Goal: Task Accomplishment & Management: Manage account settings

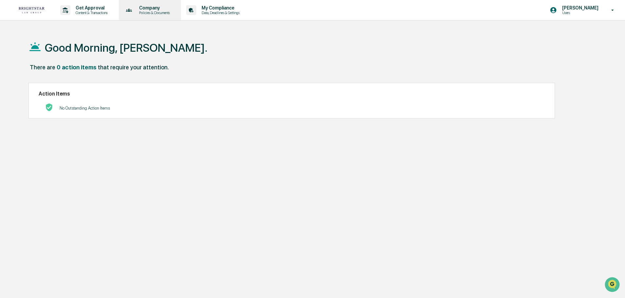
click at [159, 11] on p "Policies & Documents" at bounding box center [153, 12] width 39 height 5
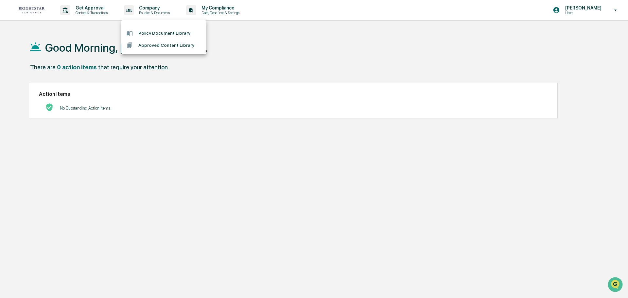
click at [88, 10] on div at bounding box center [314, 149] width 628 height 298
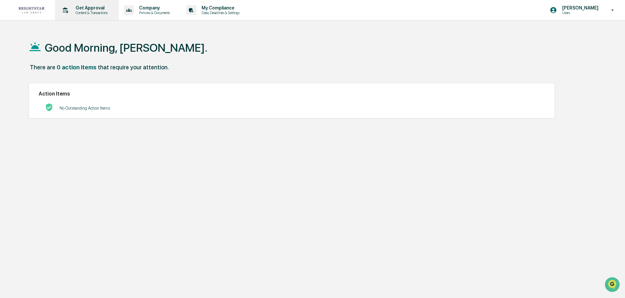
click at [96, 7] on p "Get Approval" at bounding box center [90, 7] width 41 height 5
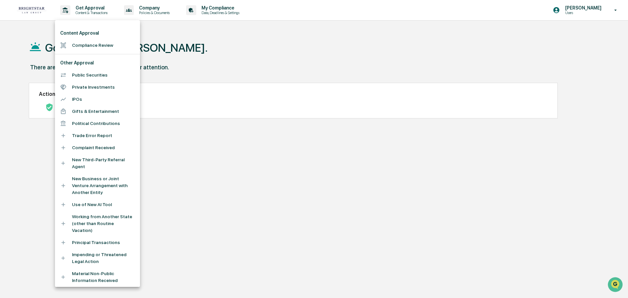
click at [180, 69] on div at bounding box center [314, 149] width 628 height 298
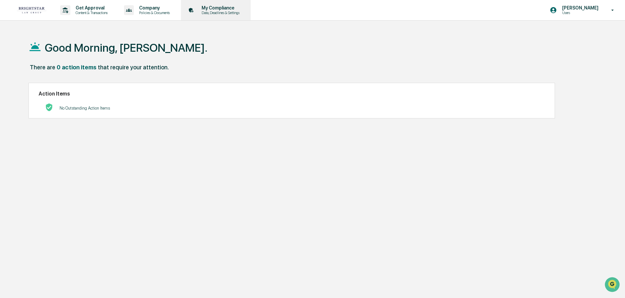
click at [234, 8] on p "My Compliance" at bounding box center [219, 7] width 46 height 5
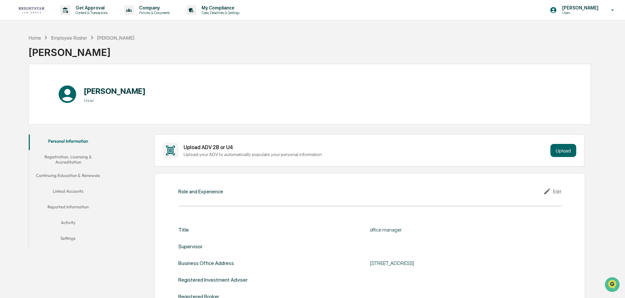
click at [73, 190] on button "Linked Accounts" at bounding box center [68, 192] width 78 height 16
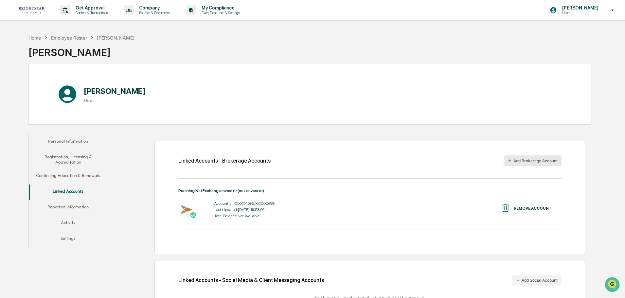
click at [530, 159] on button "Add Brokerage Account" at bounding box center [532, 160] width 58 height 10
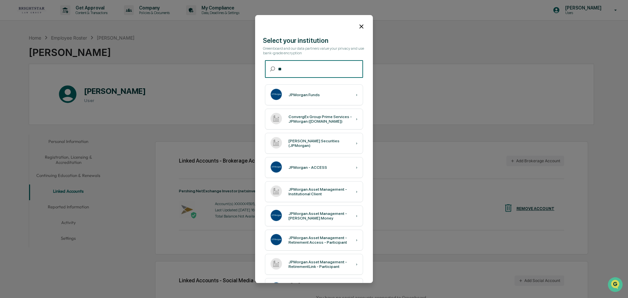
type input "**"
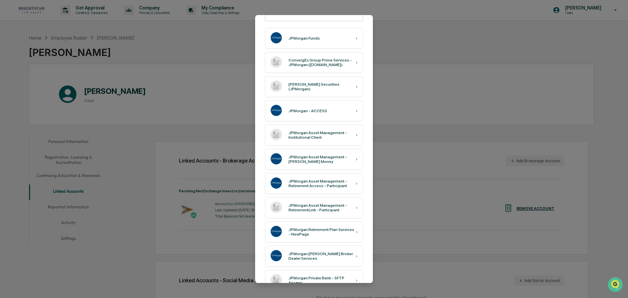
scroll to position [56, 0]
click at [323, 111] on div "JPMorgan - ACCESS ›" at bounding box center [314, 111] width 98 height 21
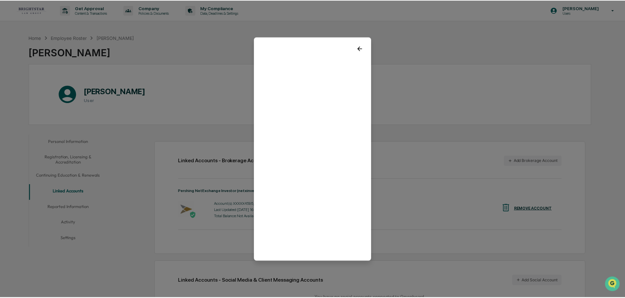
scroll to position [0, 0]
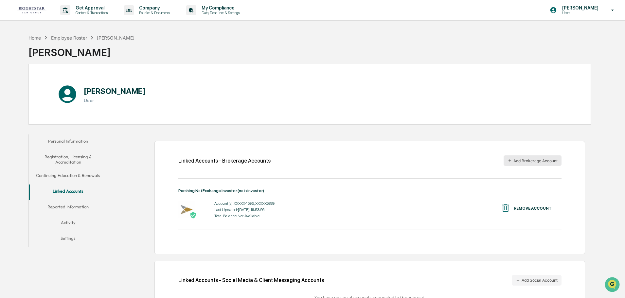
click at [516, 158] on button "Add Brokerage Account" at bounding box center [532, 160] width 58 height 10
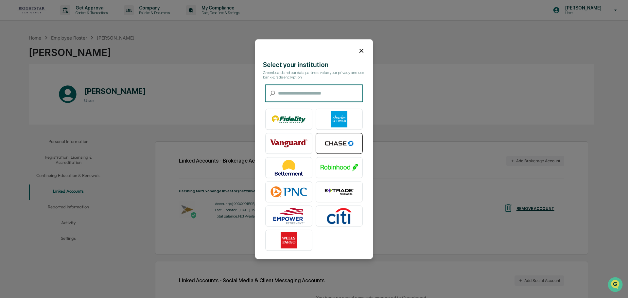
click at [342, 141] on img at bounding box center [338, 143] width 37 height 16
click at [289, 94] on input "text" at bounding box center [320, 93] width 85 height 17
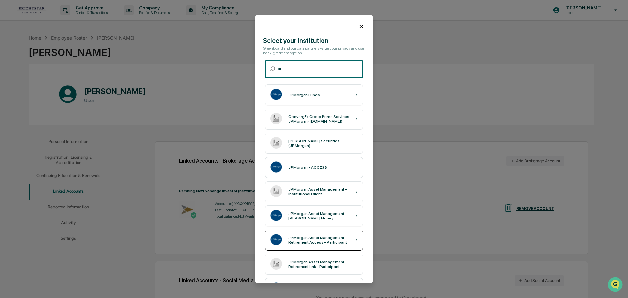
type input "**"
click at [354, 168] on div "JPMorgan - ACCESS ›" at bounding box center [314, 167] width 98 height 21
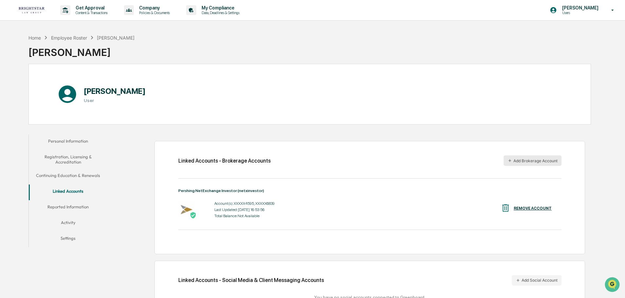
click at [531, 159] on button "Add Brokerage Account" at bounding box center [532, 160] width 58 height 10
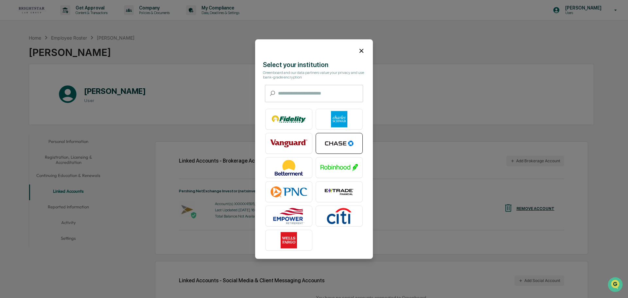
click at [340, 141] on img at bounding box center [338, 143] width 37 height 16
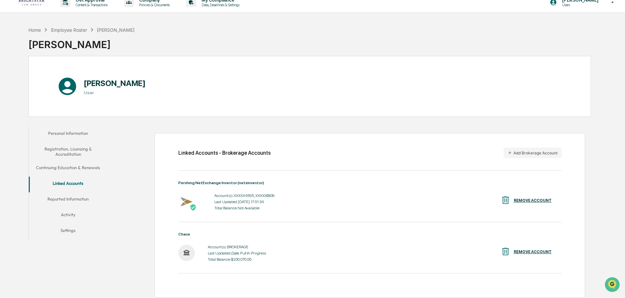
scroll to position [6, 0]
